Goal: Find specific page/section: Find specific page/section

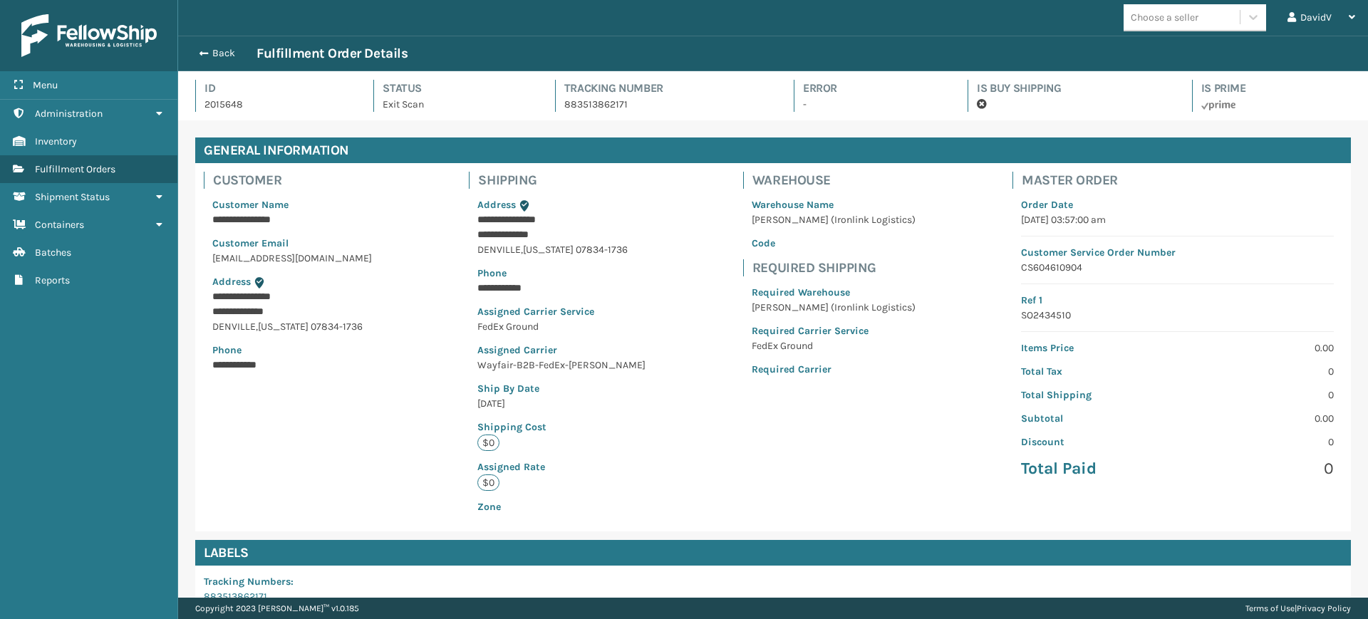
scroll to position [34, 1190]
click at [213, 52] on button "Back" at bounding box center [224, 53] width 66 height 13
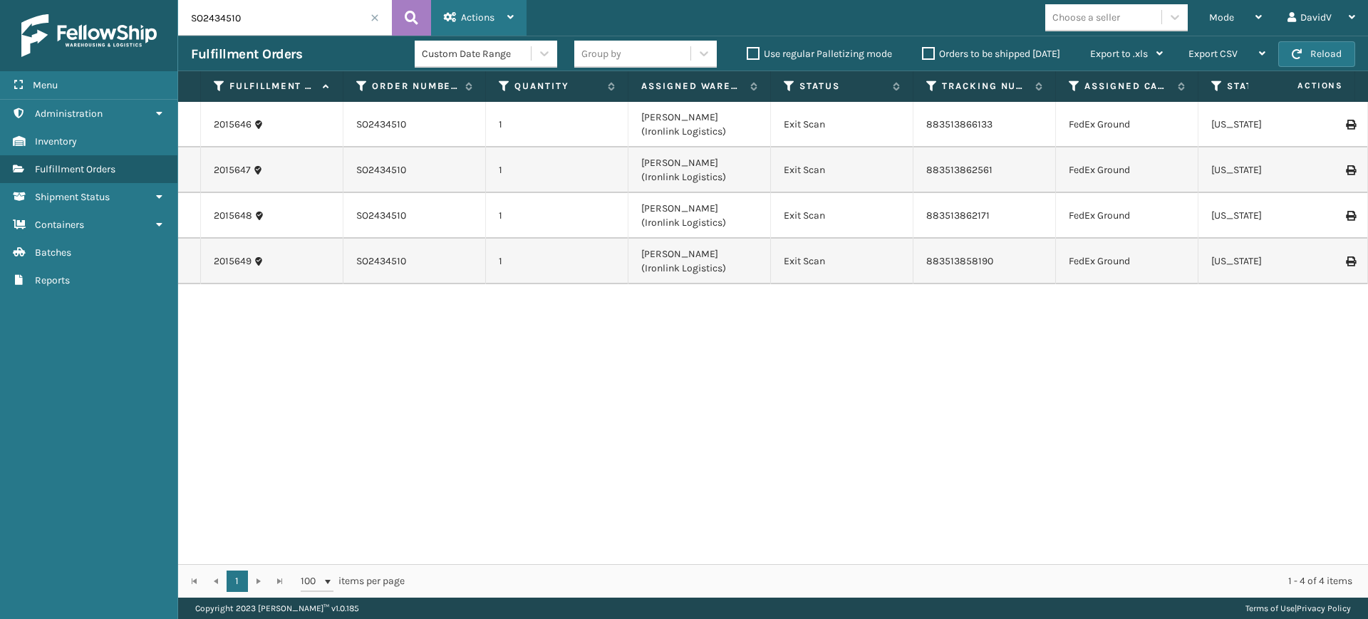
click at [510, 14] on icon at bounding box center [510, 17] width 6 height 10
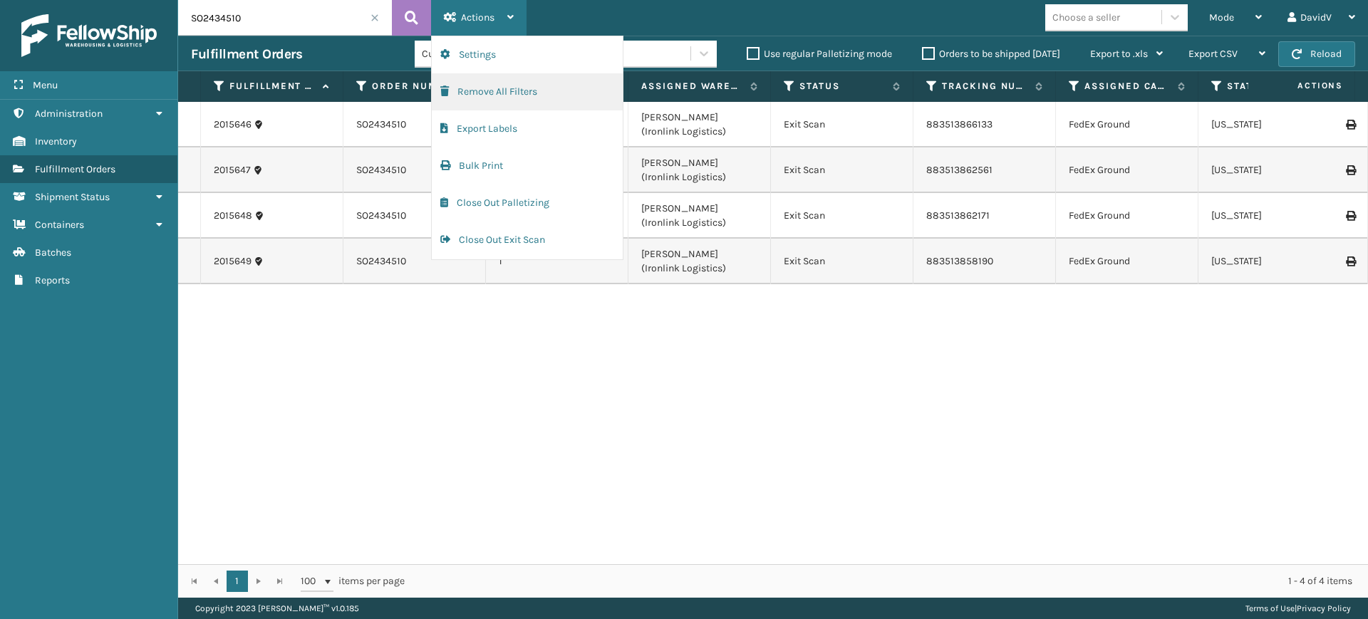
click at [504, 95] on button "Remove All Filters" at bounding box center [527, 91] width 191 height 37
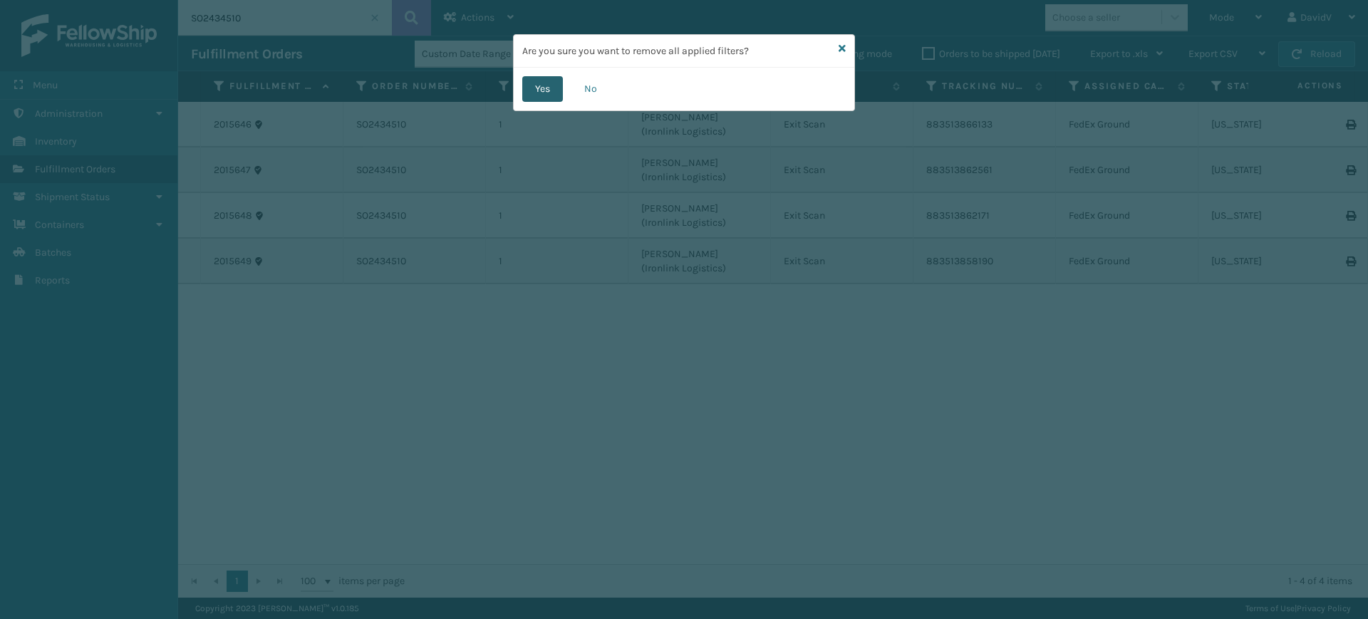
click at [535, 84] on button "Yes" at bounding box center [542, 89] width 41 height 26
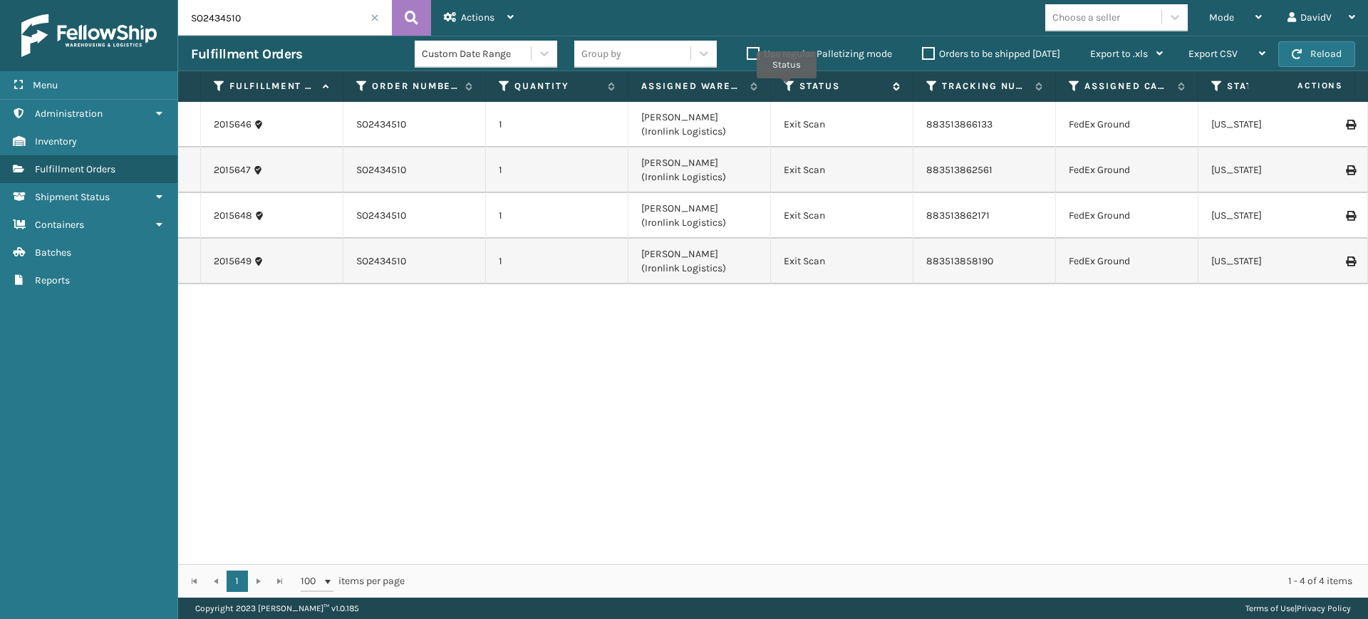
click at [787, 88] on icon at bounding box center [789, 86] width 11 height 13
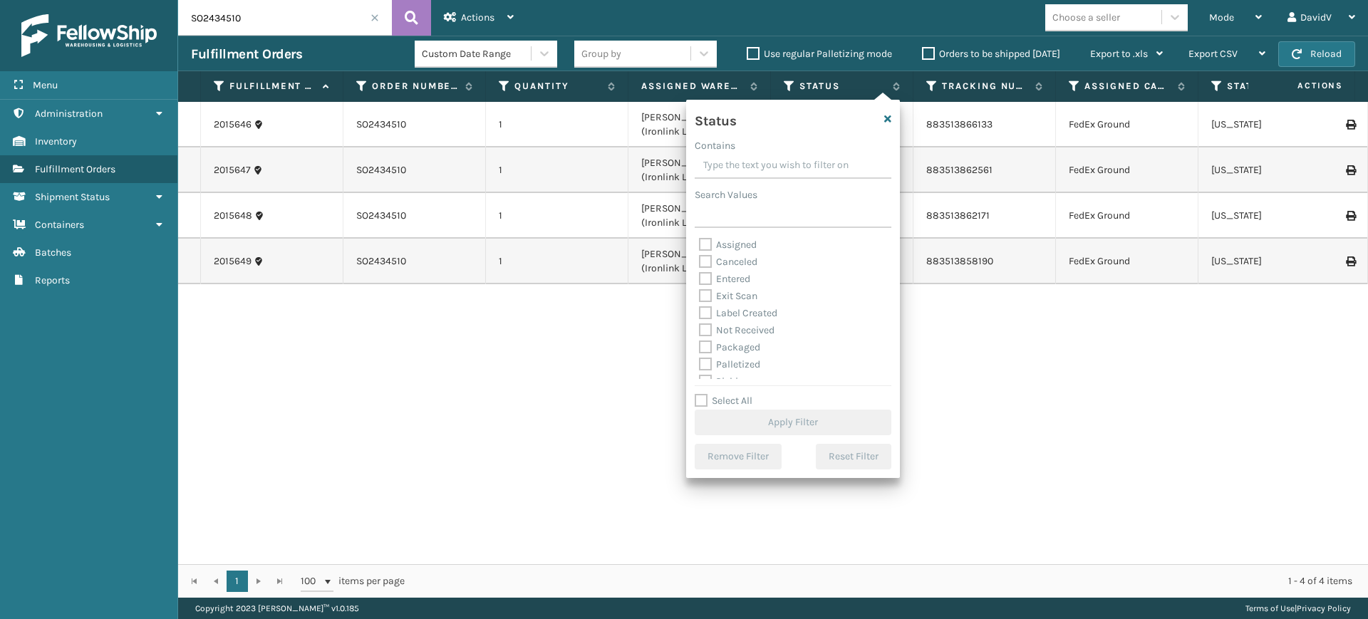
click at [747, 243] on label "Assigned" at bounding box center [728, 245] width 58 height 12
click at [700, 243] on input "Assigned" at bounding box center [699, 241] width 1 height 9
checkbox input "true"
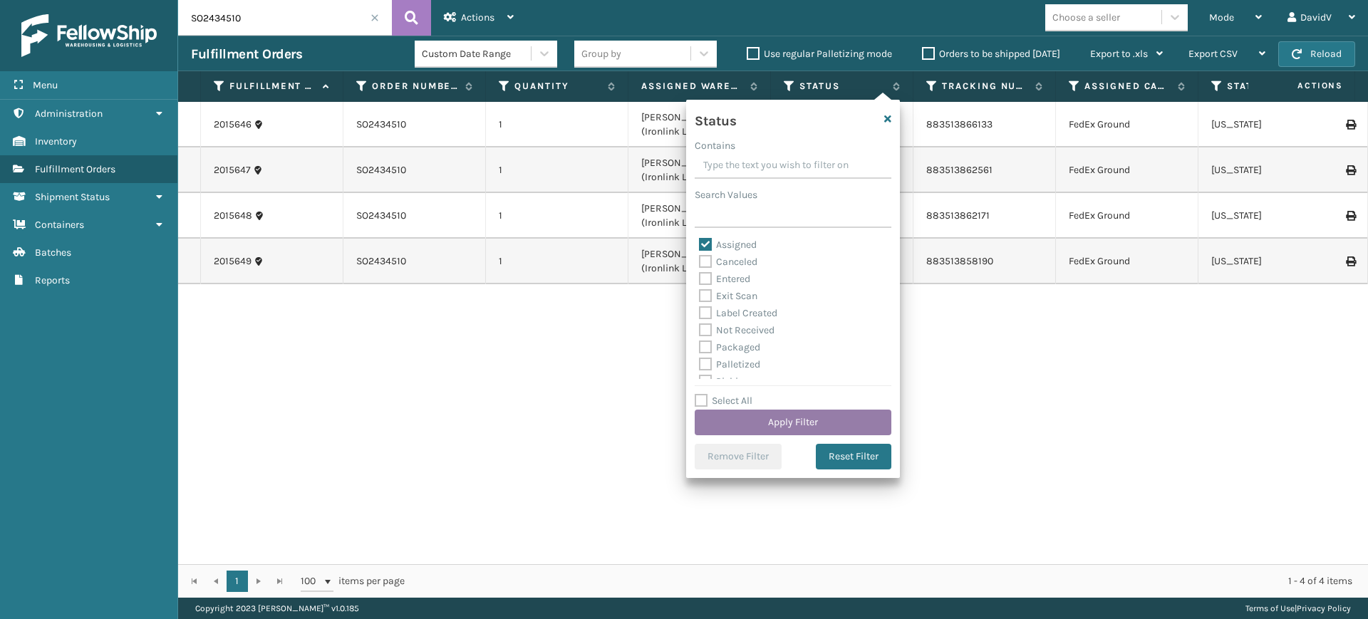
click at [774, 422] on button "Apply Filter" at bounding box center [793, 423] width 197 height 26
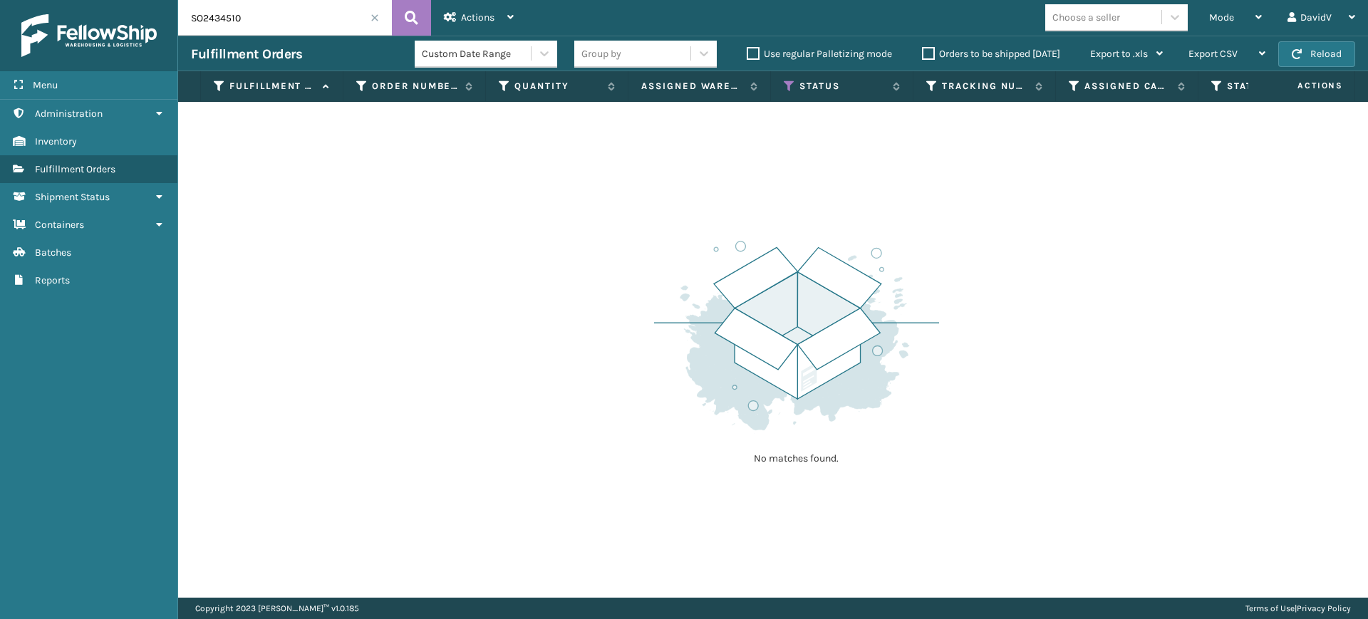
click at [926, 56] on label "Orders to be shipped [DATE]" at bounding box center [991, 54] width 138 height 12
click at [923, 55] on input "Orders to be shipped [DATE]" at bounding box center [922, 50] width 1 height 9
